Goal: Complete application form: Complete application form

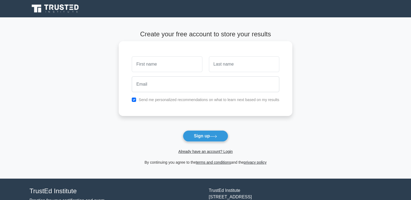
scroll to position [38, 0]
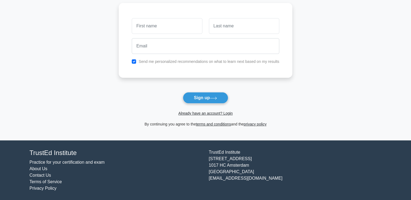
click at [149, 28] on input "text" at bounding box center [167, 26] width 70 height 16
type input "[PERSON_NAME]"
click at [157, 24] on input "Francis" at bounding box center [167, 26] width 70 height 16
type input "Wanjohi"
type input "frawanjo@gmail.com"
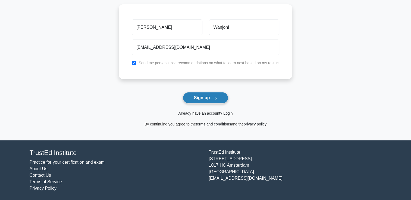
click at [199, 96] on button "Sign up" at bounding box center [206, 97] width 46 height 11
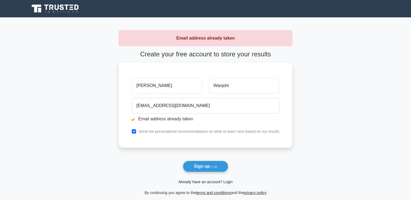
click at [221, 182] on link "Already have an account? Login" at bounding box center [205, 182] width 54 height 4
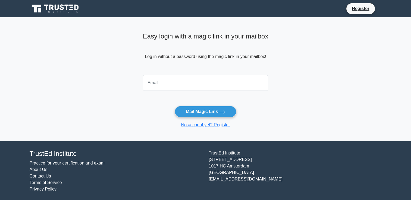
drag, startPoint x: 152, startPoint y: 83, endPoint x: 147, endPoint y: 82, distance: 5.5
click at [147, 82] on input "email" at bounding box center [205, 83] width 125 height 16
type input "frawanjo@gmail.com"
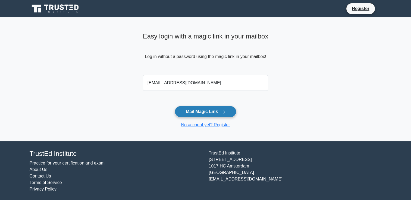
click at [200, 111] on button "Mail Magic Link" at bounding box center [206, 111] width 62 height 11
